Goal: Task Accomplishment & Management: Manage account settings

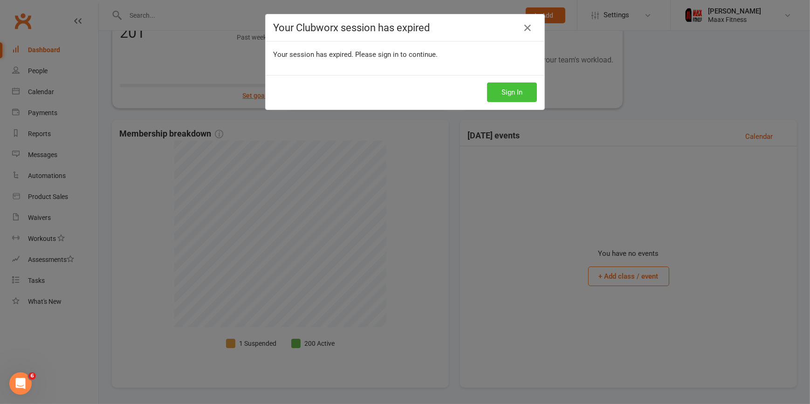
click at [512, 93] on button "Sign In" at bounding box center [512, 92] width 50 height 20
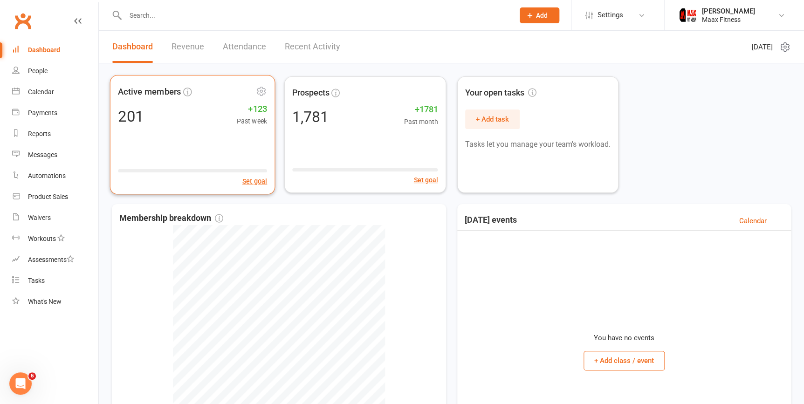
click at [187, 109] on div "201 +123 Past week" at bounding box center [192, 116] width 149 height 21
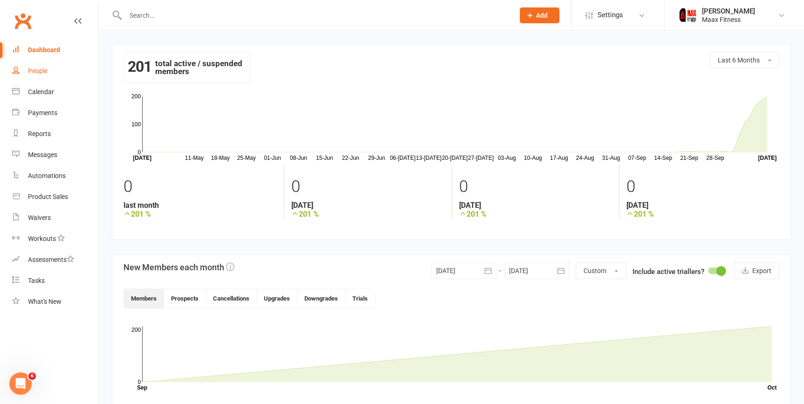
click at [37, 70] on div "People" at bounding box center [38, 70] width 20 height 7
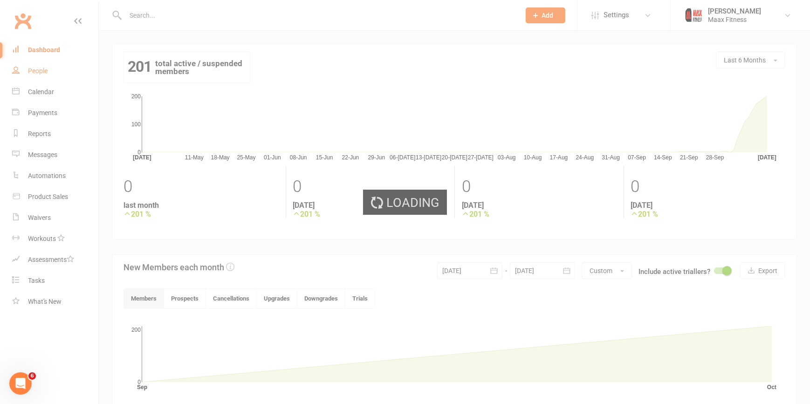
select select "100"
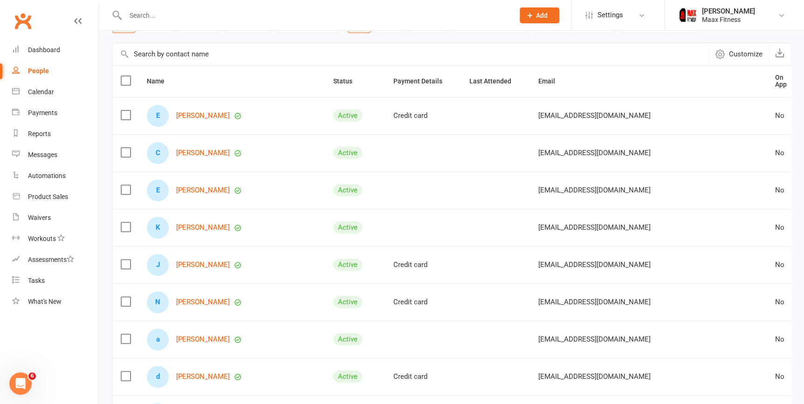
scroll to position [84, 0]
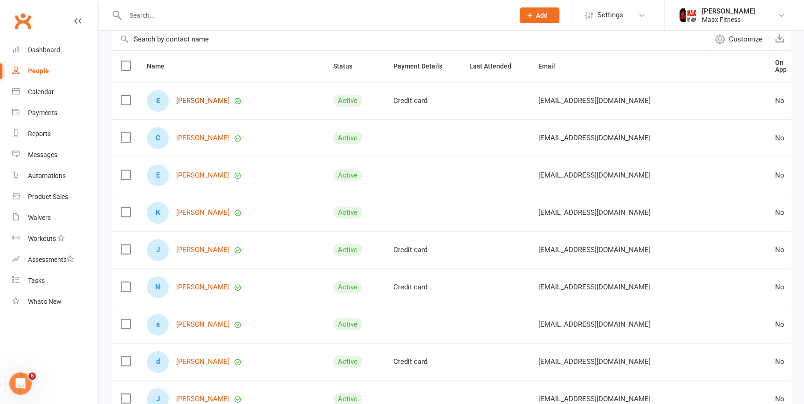
click at [211, 97] on link "[PERSON_NAME]" at bounding box center [203, 101] width 54 height 8
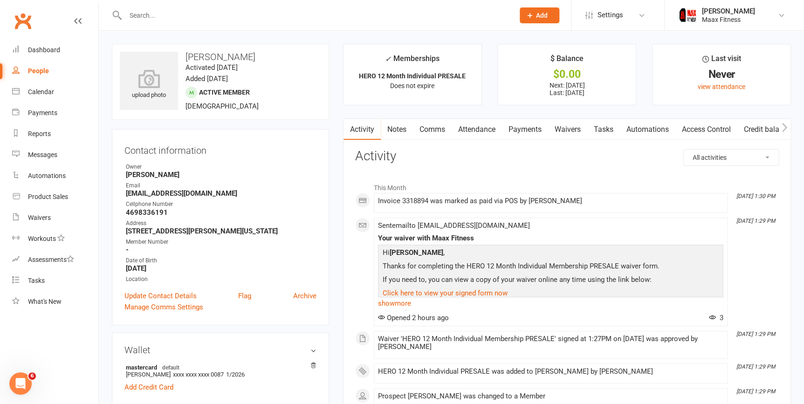
click at [537, 126] on link "Payments" at bounding box center [525, 129] width 46 height 21
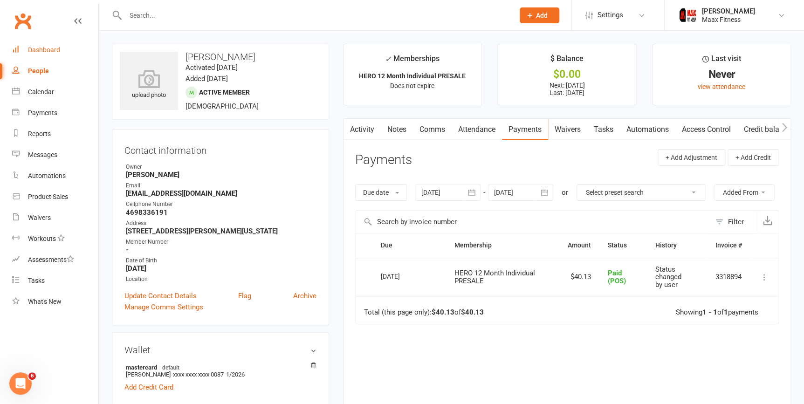
click at [48, 49] on div "Dashboard" at bounding box center [44, 49] width 32 height 7
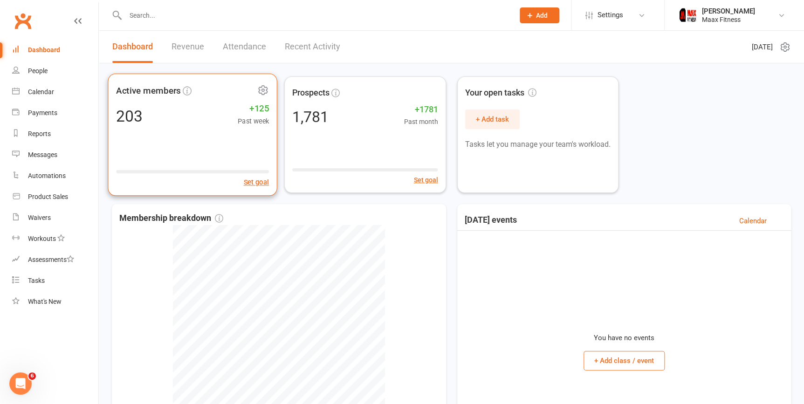
click at [182, 144] on div "Active members 203 +125 Past week Set goal" at bounding box center [193, 135] width 170 height 123
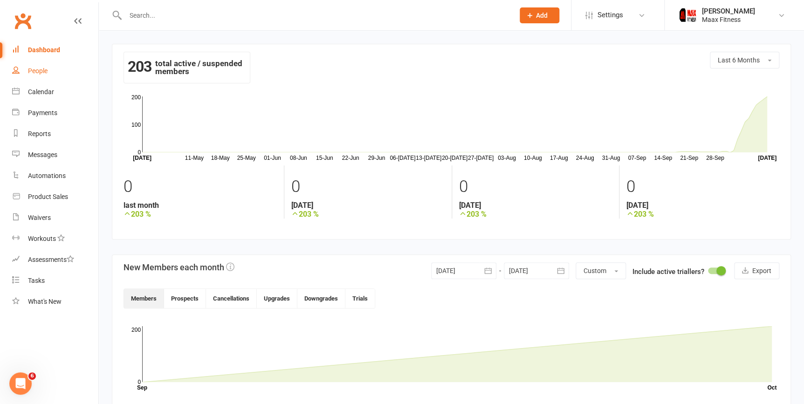
click at [32, 72] on div "People" at bounding box center [38, 70] width 20 height 7
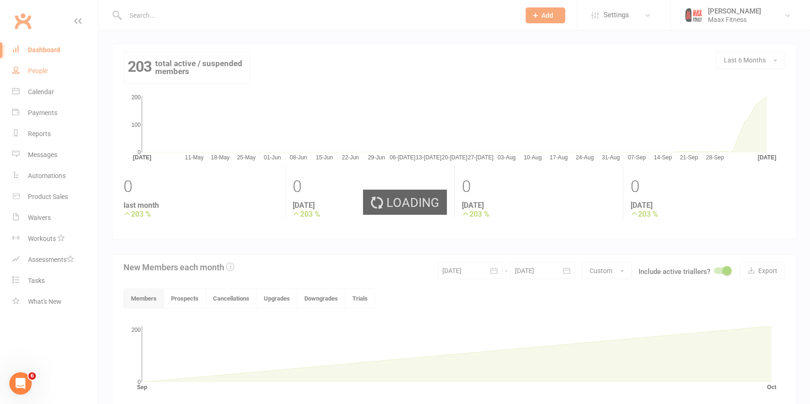
select select "100"
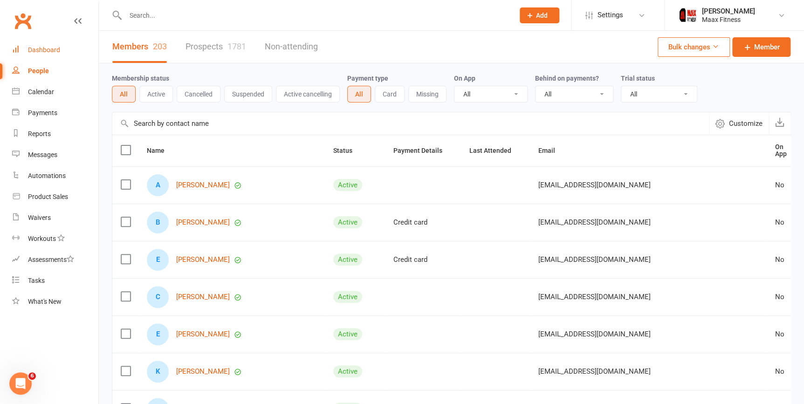
click at [50, 48] on div "Dashboard" at bounding box center [44, 49] width 32 height 7
